Goal: Task Accomplishment & Management: Manage account settings

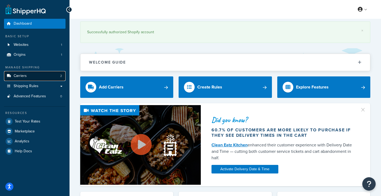
click at [21, 75] on span "Carriers" at bounding box center [20, 76] width 13 height 5
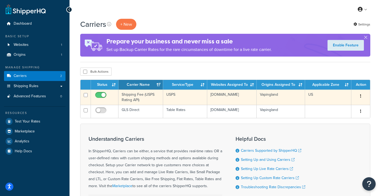
click at [364, 97] on button "button" at bounding box center [360, 96] width 7 height 9
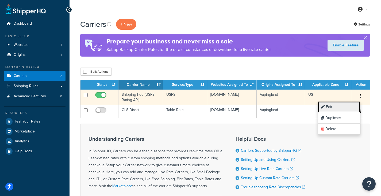
click at [341, 103] on link "Edit" at bounding box center [339, 106] width 42 height 11
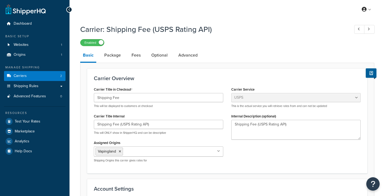
select select "usps"
select select "ONLINE"
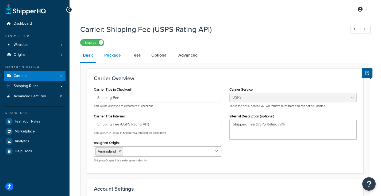
click at [116, 56] on link "Package" at bounding box center [113, 55] width 22 height 13
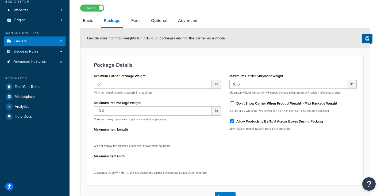
scroll to position [35, 0]
